Goal: Navigation & Orientation: Find specific page/section

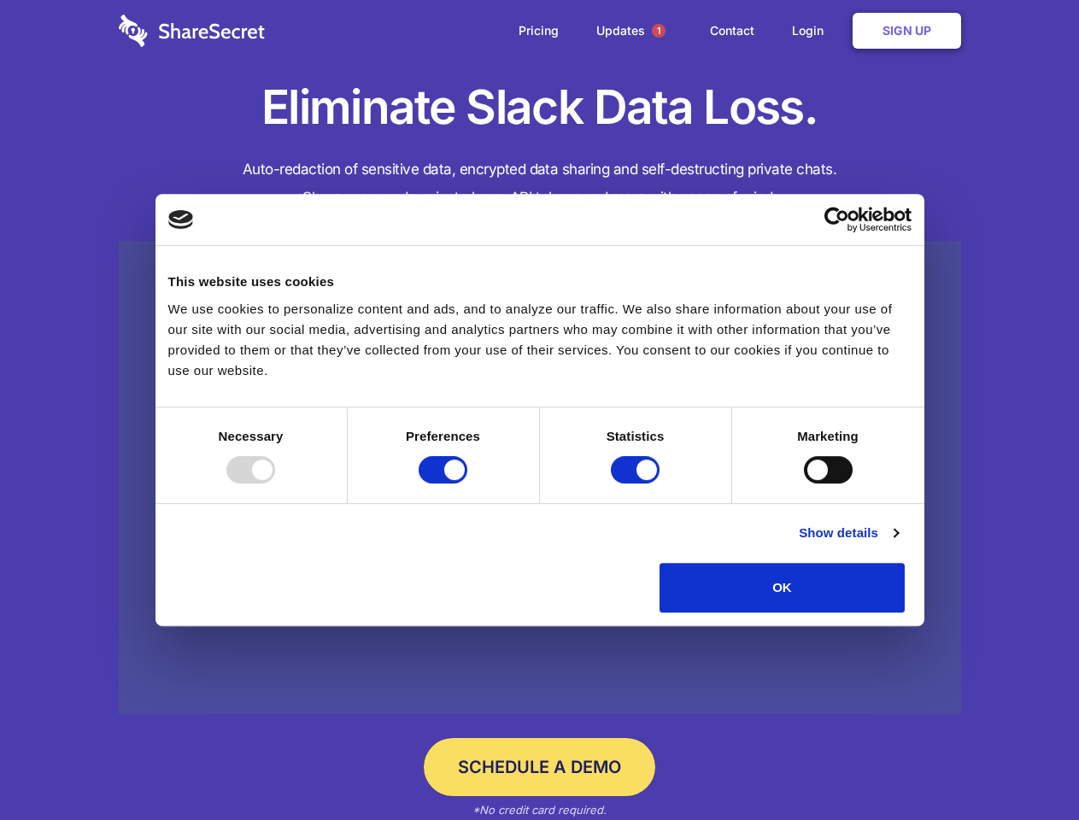
click at [275, 483] on div at bounding box center [250, 469] width 49 height 27
click at [467, 483] on input "Preferences" at bounding box center [442, 469] width 49 height 27
checkbox input "false"
click at [637, 483] on input "Statistics" at bounding box center [635, 469] width 49 height 27
checkbox input "false"
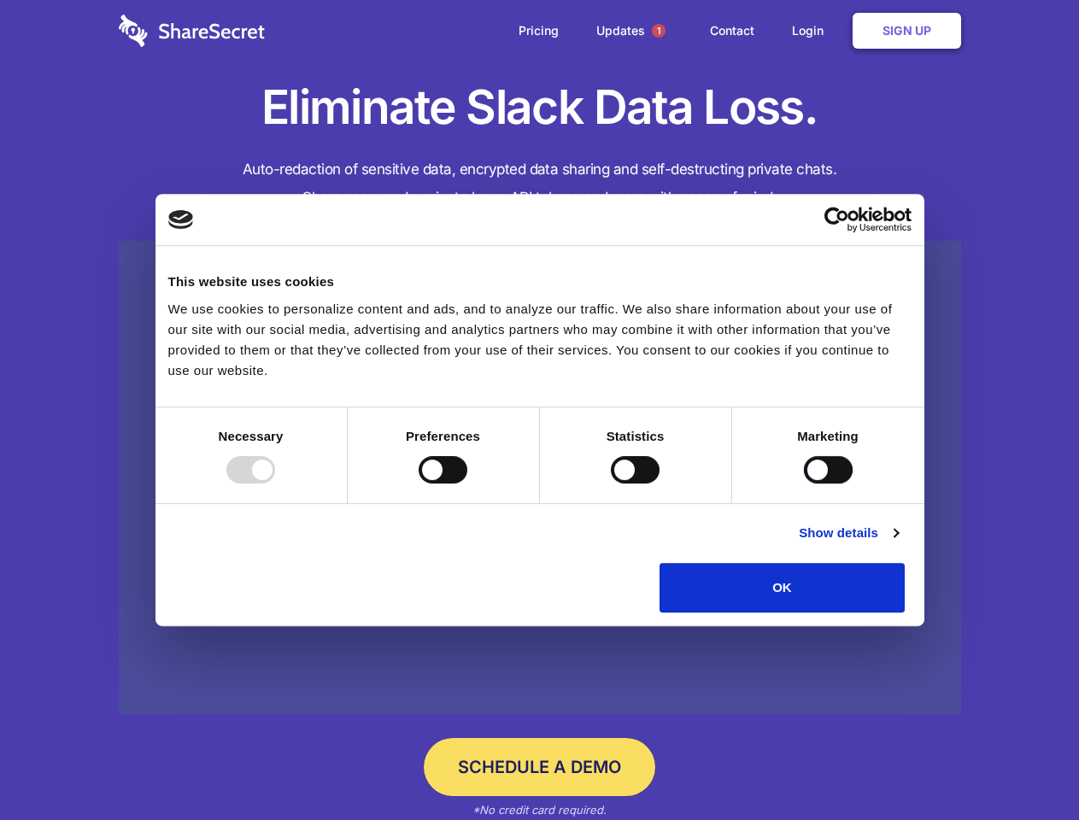
click at [804, 483] on input "Marketing" at bounding box center [828, 469] width 49 height 27
checkbox input "true"
click at [898, 543] on link "Show details" at bounding box center [847, 533] width 99 height 20
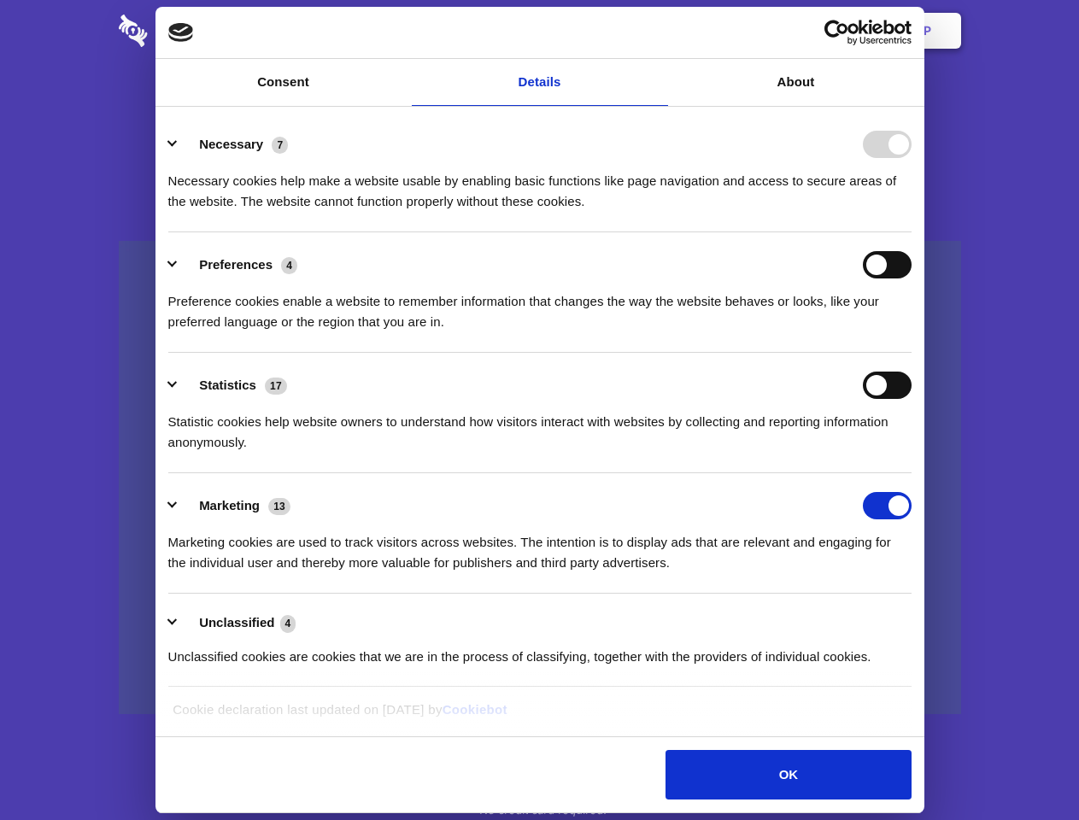
click at [911, 212] on div "Necessary cookies help make a website usable by enabling basic functions like p…" at bounding box center [539, 185] width 743 height 54
click at [658, 31] on span "1" at bounding box center [659, 31] width 14 height 14
